Goal: Transaction & Acquisition: Purchase product/service

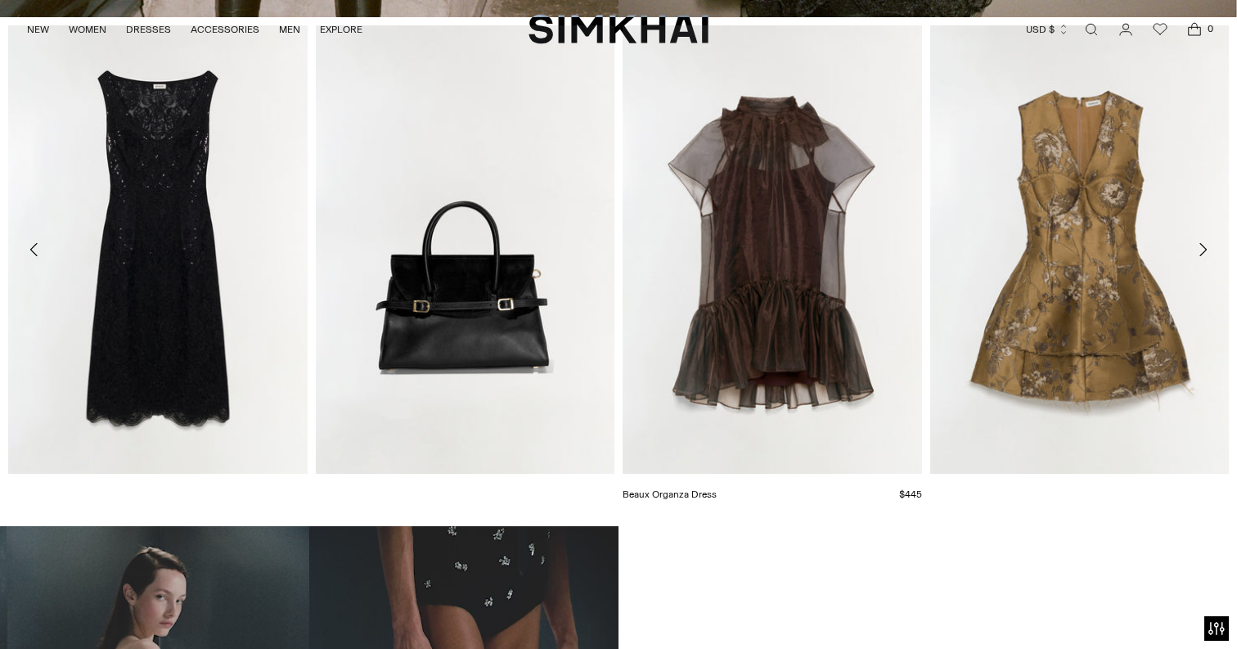
scroll to position [707, 0]
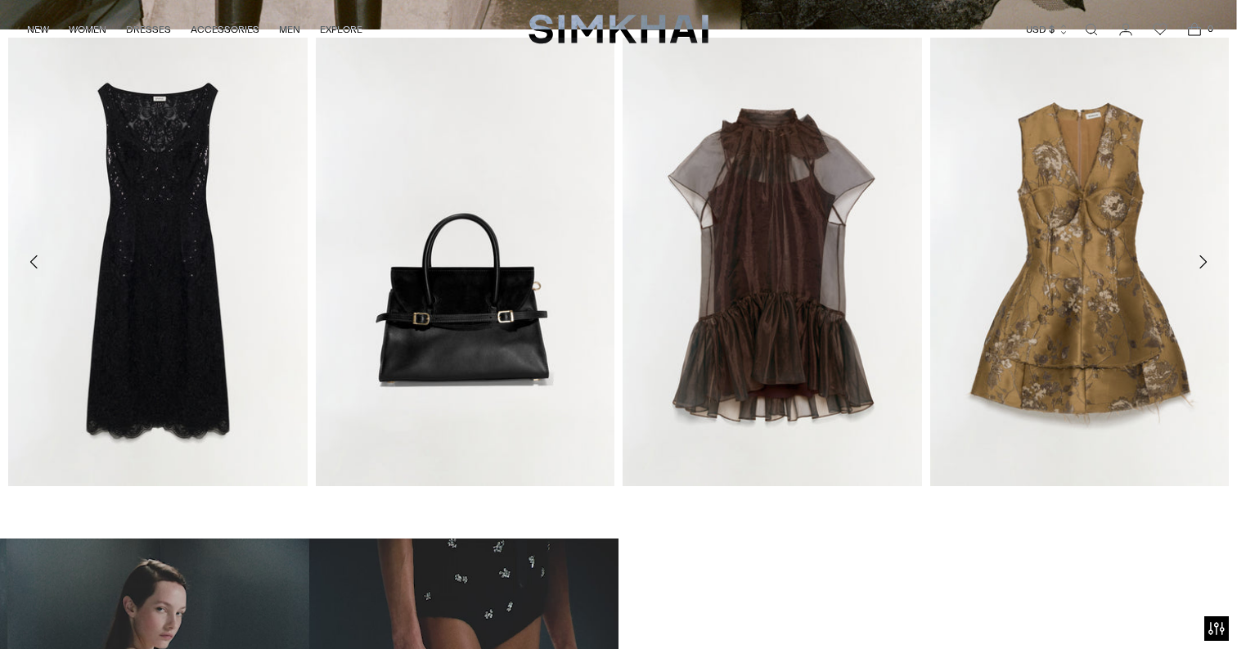
click at [1206, 258] on icon "Move to next carousel slide" at bounding box center [1203, 262] width 20 height 20
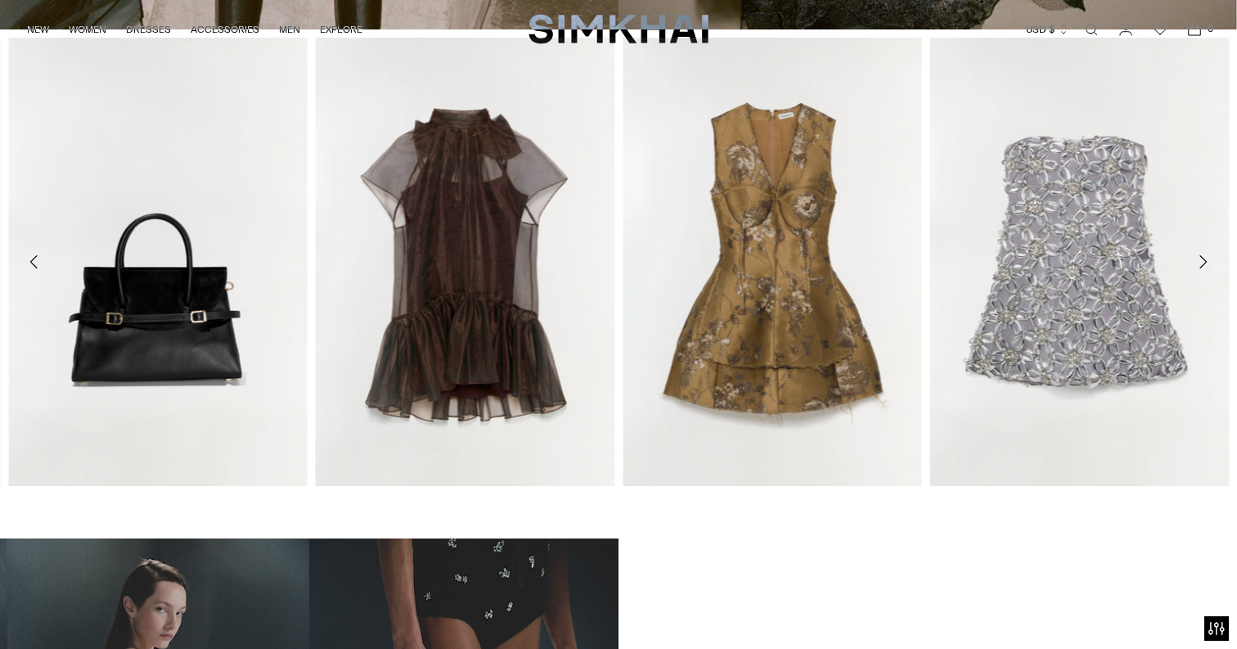
click at [1206, 258] on icon "Move to next carousel slide" at bounding box center [1203, 262] width 20 height 20
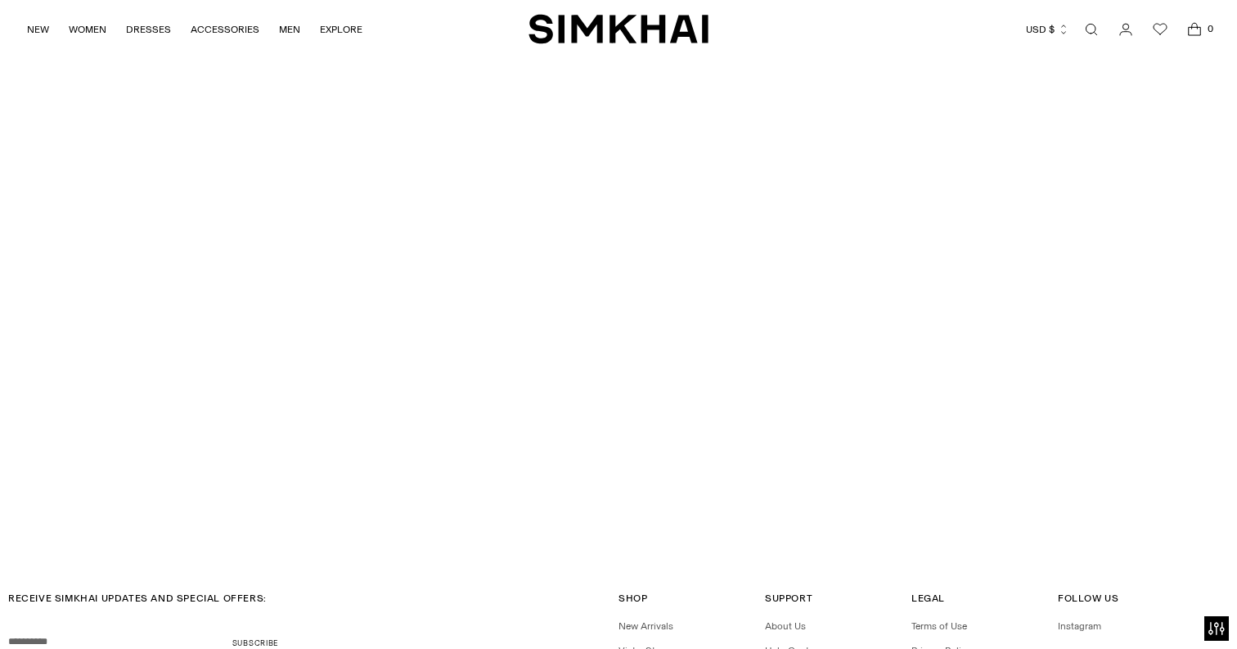
scroll to position [4357, 0]
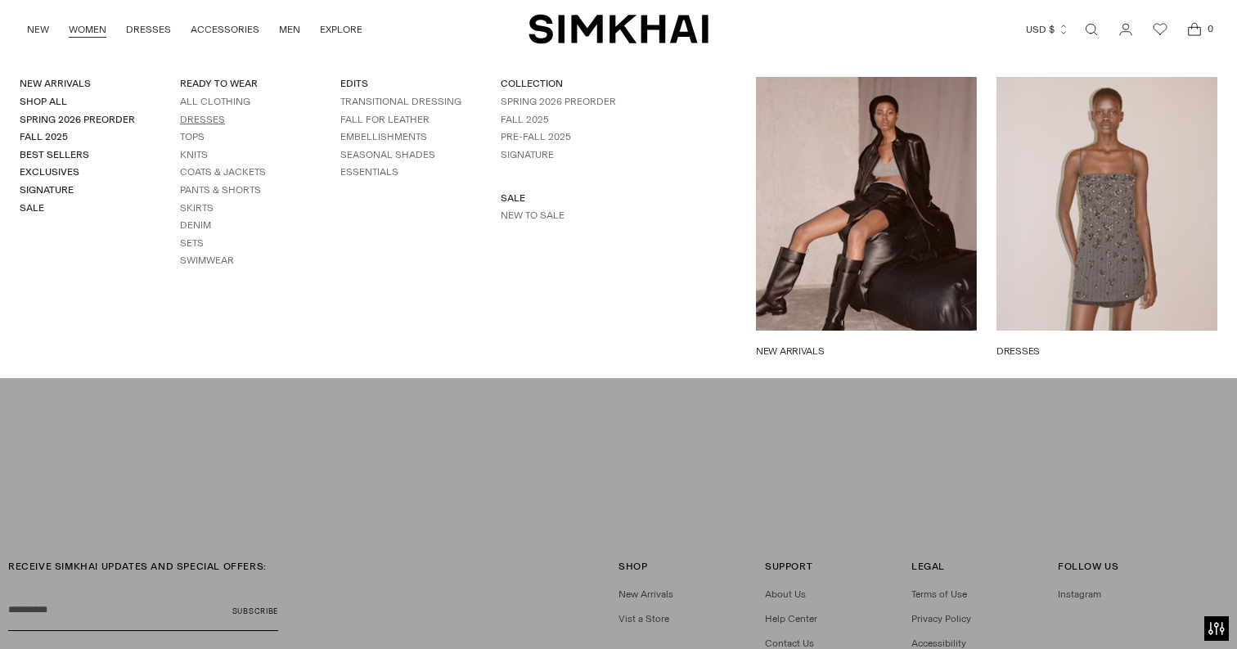
click at [211, 116] on link "Dresses" at bounding box center [202, 119] width 45 height 11
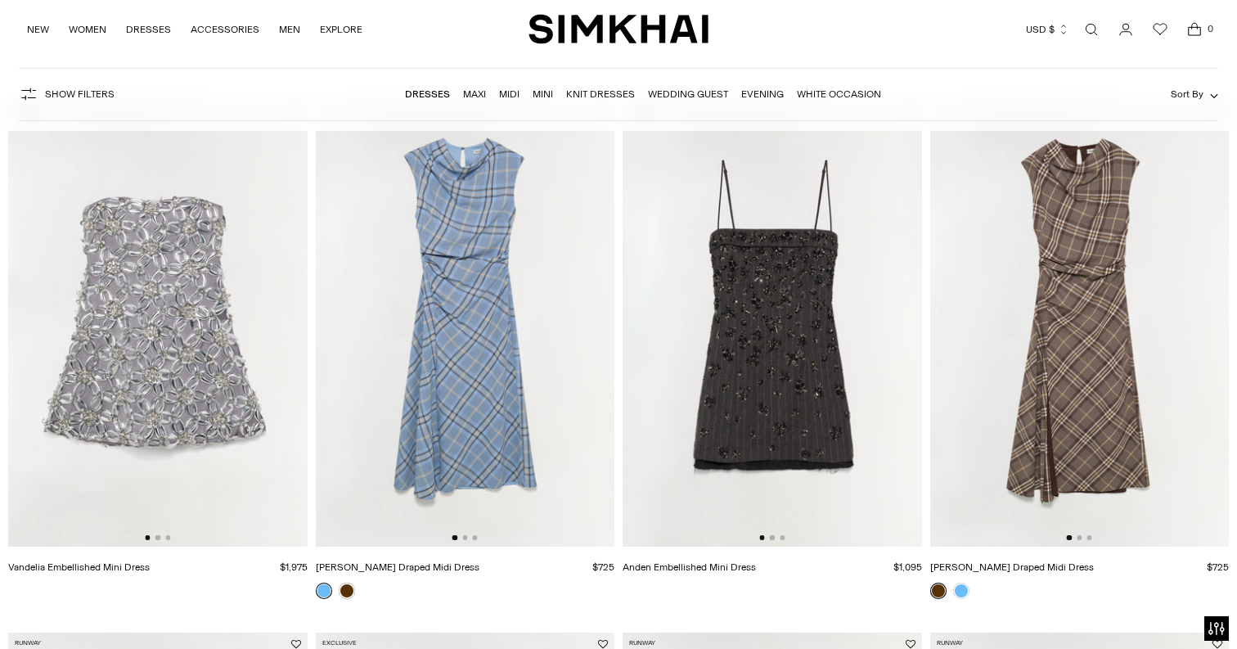
scroll to position [140, 0]
click at [1060, 393] on img at bounding box center [1079, 321] width 299 height 448
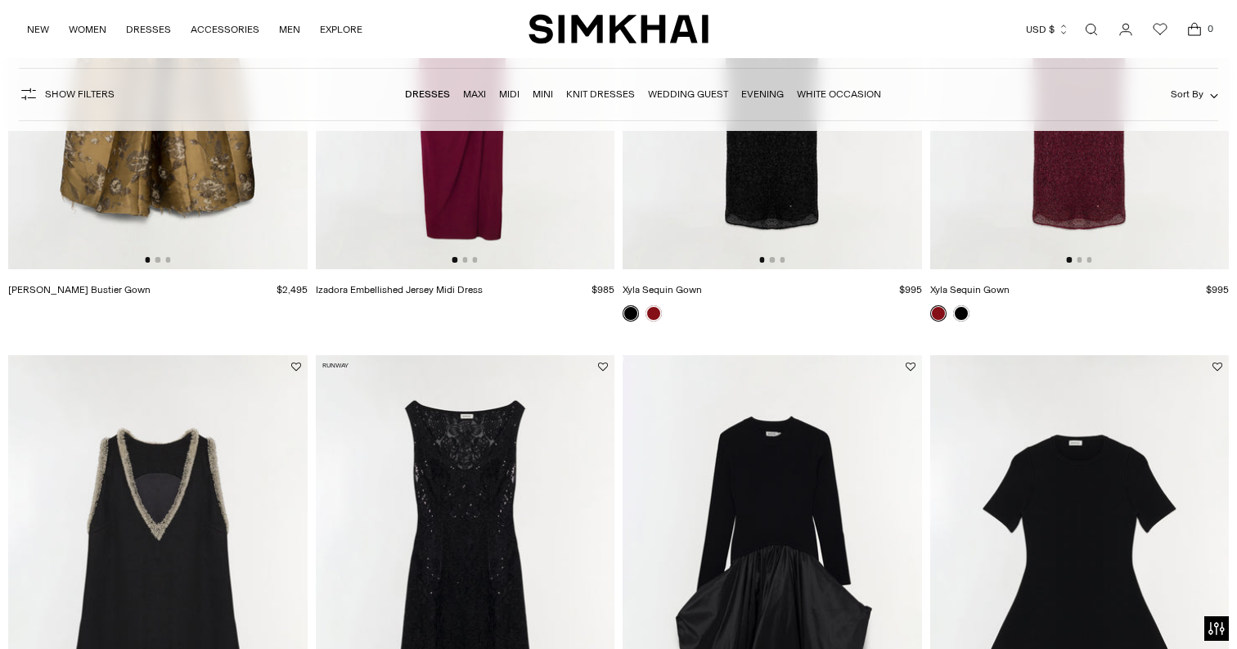
scroll to position [1726, 0]
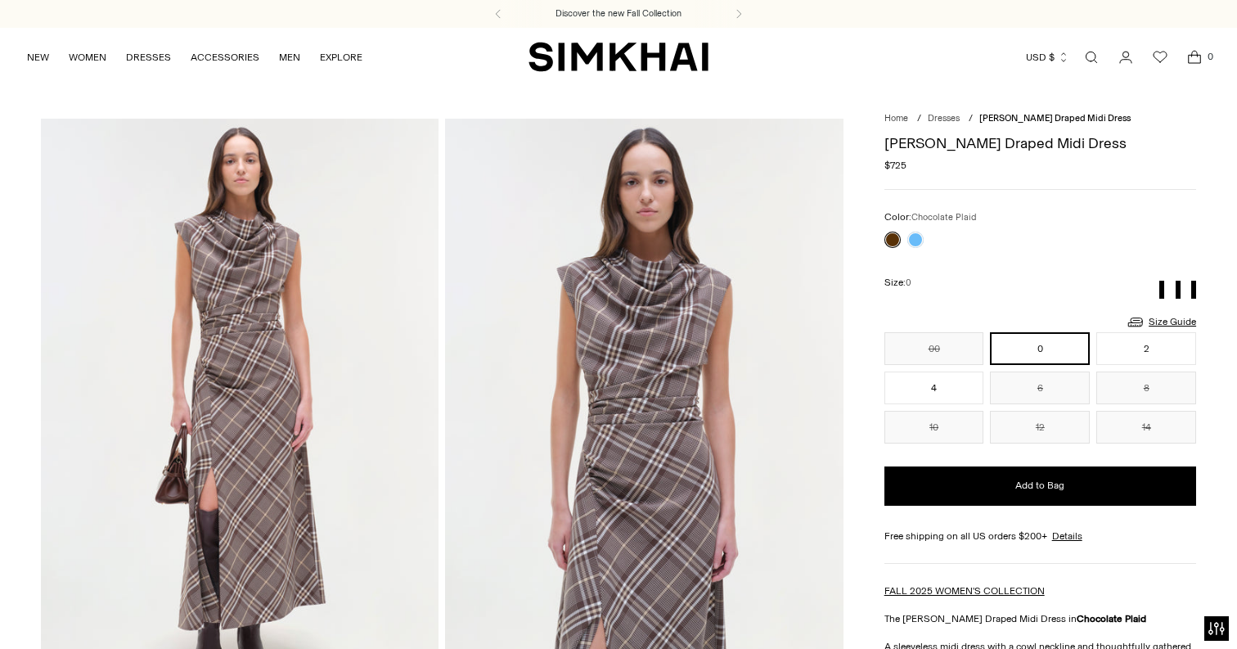
scroll to position [136, 0]
